Goal: Information Seeking & Learning: Learn about a topic

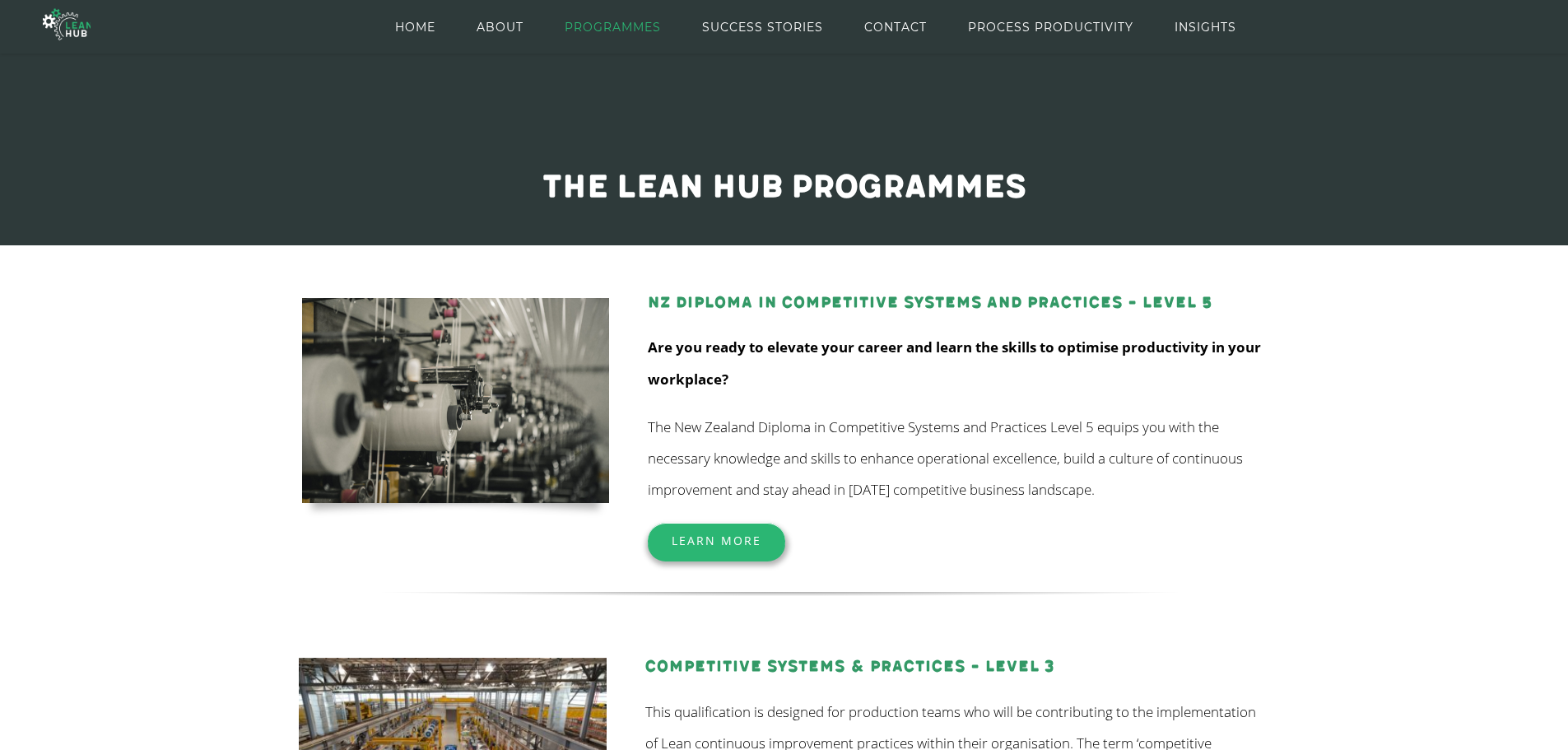
scroll to position [32, 0]
click at [729, 295] on strong "NZ Diploma in Competitive Systems and Practices – Level 5" at bounding box center [930, 303] width 565 height 19
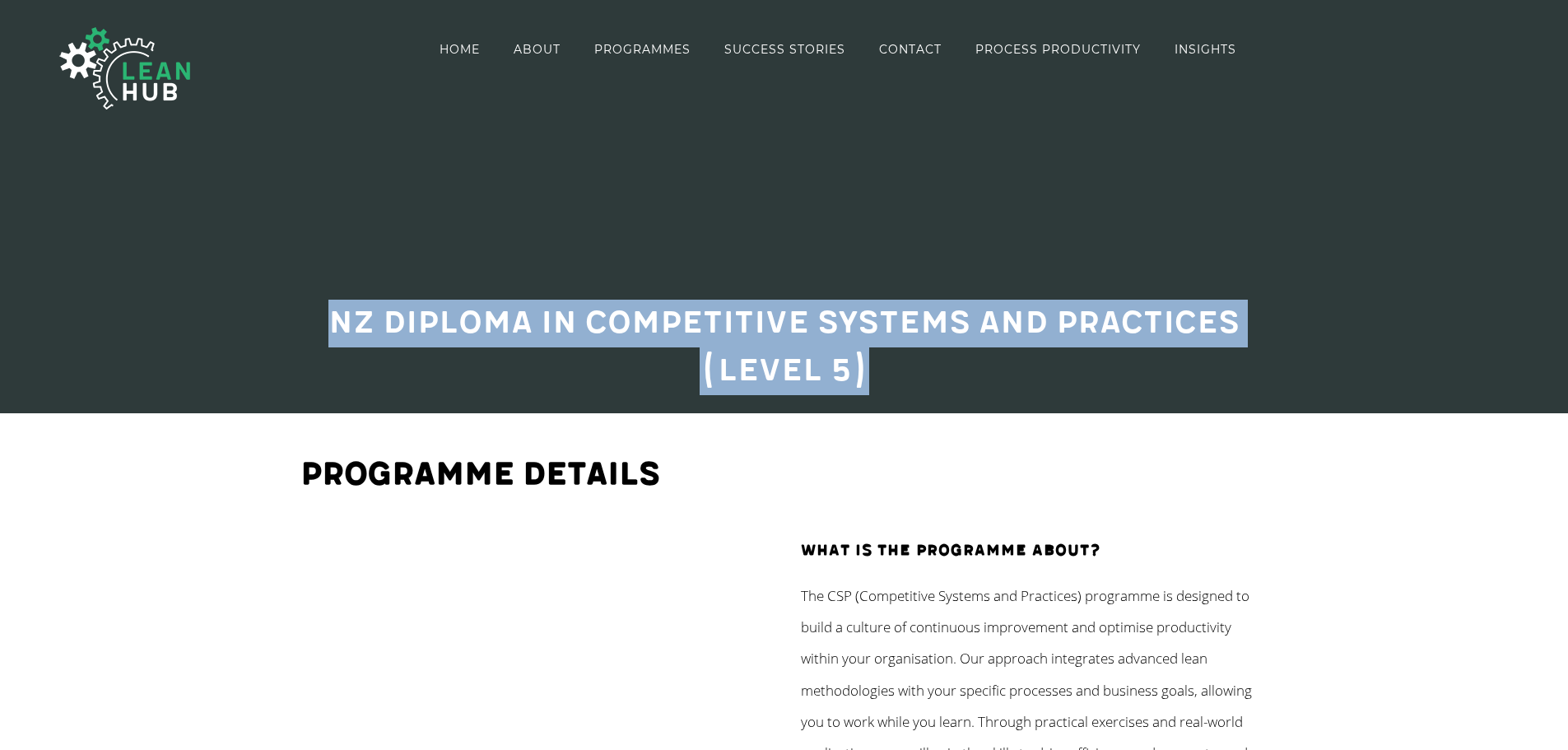
drag, startPoint x: 867, startPoint y: 369, endPoint x: 332, endPoint y: 312, distance: 538.0
click at [332, 312] on h2 "NZ Diploma in Competitive Systems and Practices (Level 5)" at bounding box center [784, 348] width 963 height 95
copy h2 "NZ Diploma in Competitive Systems and Practices (Level 5)"
